Goal: Task Accomplishment & Management: Manage account settings

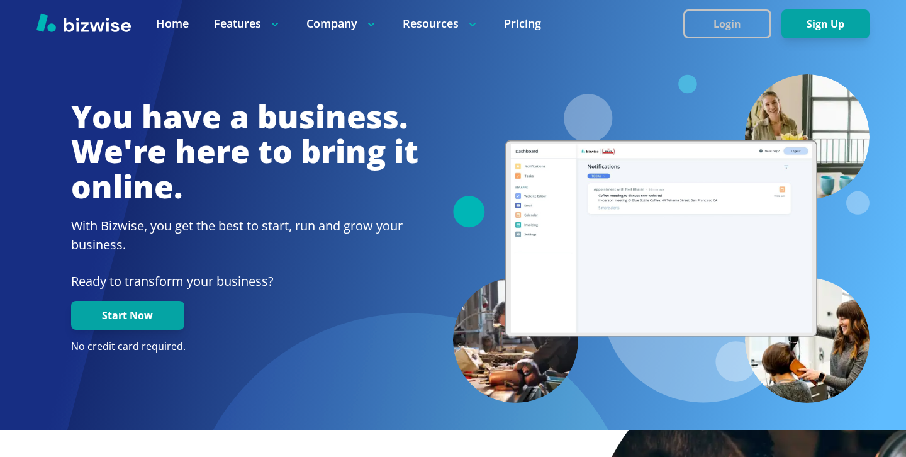
click at [737, 12] on button "Login" at bounding box center [728, 23] width 88 height 29
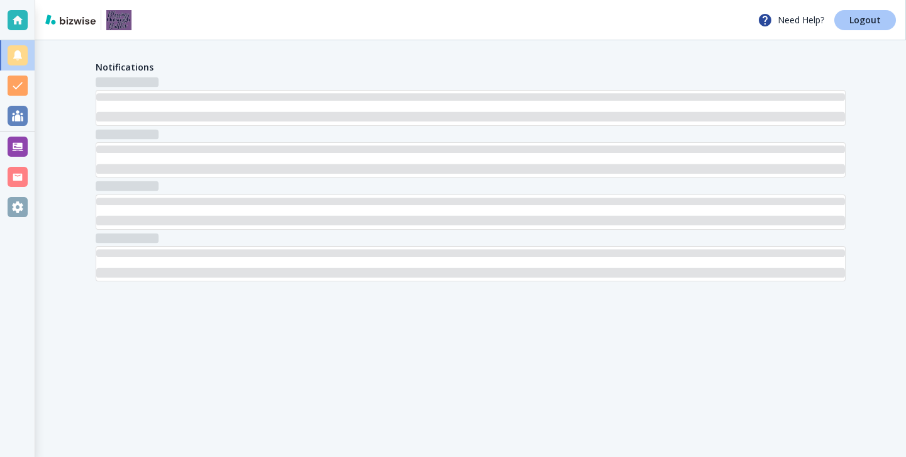
click at [844, 13] on link "Logout" at bounding box center [866, 20] width 62 height 20
